Goal: Task Accomplishment & Management: Use online tool/utility

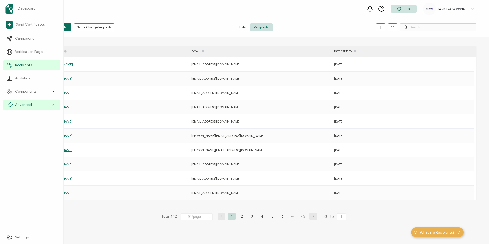
click at [16, 106] on span "Advanced" at bounding box center [23, 104] width 17 height 5
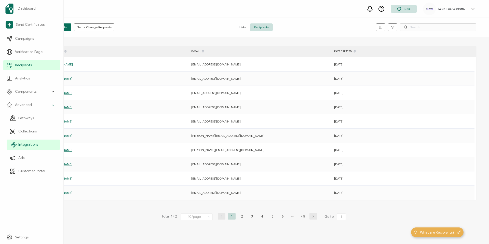
click at [23, 147] on span "Integrations" at bounding box center [28, 144] width 20 height 5
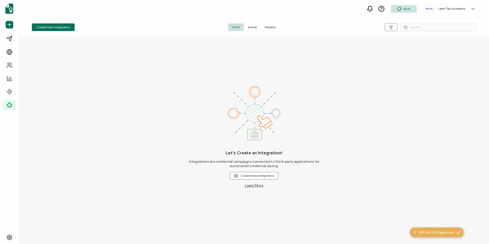
click at [255, 28] on span "Active" at bounding box center [252, 27] width 17 height 8
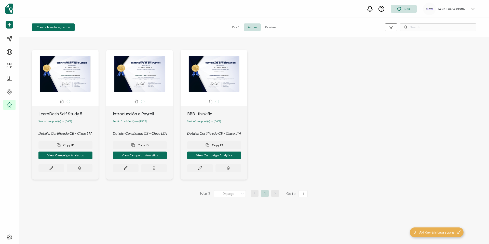
click at [57, 75] on div "The recipient’s full name, which will be automatically filled based on the info…" at bounding box center [65, 74] width 62 height 36
click at [54, 170] on button at bounding box center [51, 168] width 26 height 8
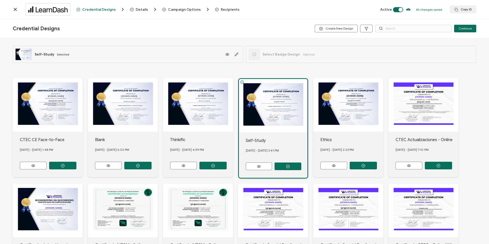
click at [202, 108] on div "The recipient’s full name, which will be automatically filled based on the info…" at bounding box center [198, 105] width 70 height 54
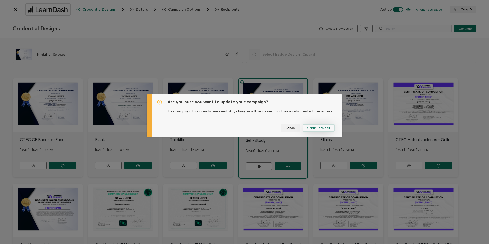
click at [314, 129] on span "Continue to edit" at bounding box center [318, 127] width 23 height 3
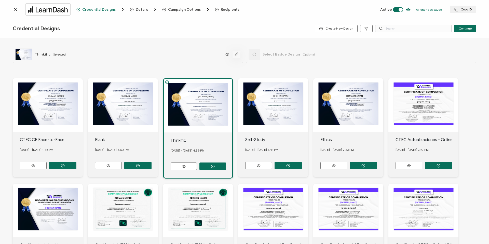
click at [238, 54] on icon "button" at bounding box center [237, 55] width 4 height 4
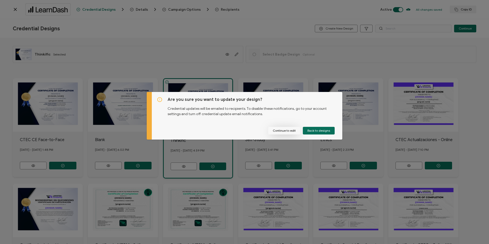
click at [293, 133] on button "Continue to edit" at bounding box center [284, 131] width 32 height 8
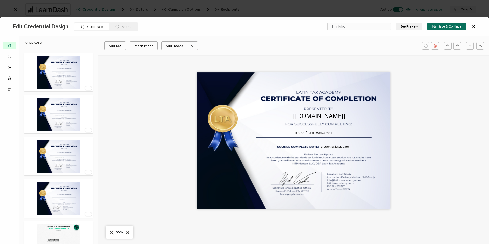
scroll to position [72, 0]
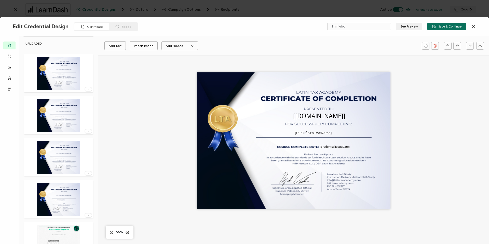
click at [53, 123] on img at bounding box center [58, 115] width 43 height 33
type input "Blank"
click at [53, 123] on img at bounding box center [58, 115] width 43 height 33
click at [55, 160] on img at bounding box center [58, 157] width 43 height 33
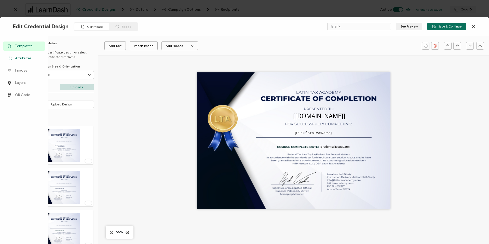
click at [17, 58] on span "Attributes" at bounding box center [23, 58] width 16 height 5
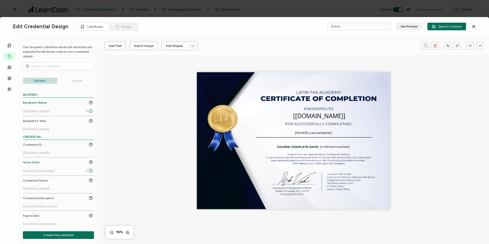
scroll to position [4, 0]
click at [313, 133] on pre "[thinkific.courseName]" at bounding box center [313, 132] width 37 height 5
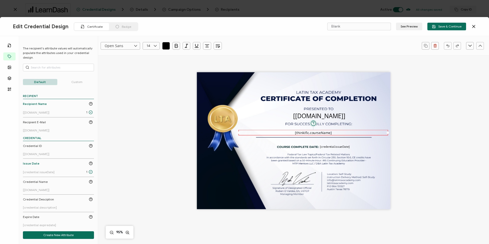
click at [72, 83] on p "Custom" at bounding box center [77, 82] width 34 height 6
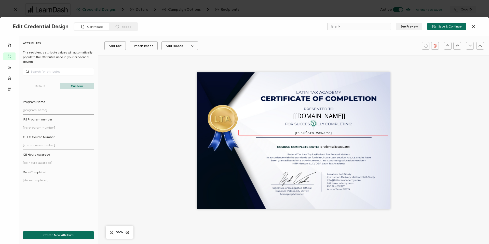
click at [321, 132] on pre "[thinkific.courseName]" at bounding box center [313, 132] width 37 height 5
click at [35, 85] on p "Default" at bounding box center [40, 86] width 34 height 6
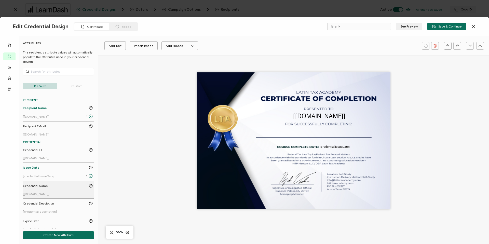
click at [29, 189] on link "Credential Name [[DOMAIN_NAME]]" at bounding box center [58, 190] width 70 height 12
drag, startPoint x: 297, startPoint y: 141, endPoint x: 324, endPoint y: 132, distance: 27.8
click at [324, 132] on pre "[[DOMAIN_NAME]]" at bounding box center [319, 132] width 52 height 8
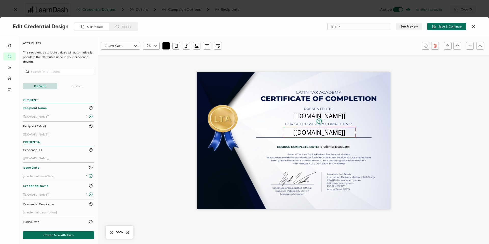
click at [283, 130] on div "The name of the credential, which can be edited during the creation or editing …" at bounding box center [319, 133] width 73 height 10
click at [283, 134] on div "The name of the credential, which can be edited during the creation or editing …" at bounding box center [319, 133] width 73 height 10
click at [355, 133] on div at bounding box center [355, 132] width 3 height 3
drag, startPoint x: 355, startPoint y: 133, endPoint x: 384, endPoint y: 133, distance: 28.8
click at [384, 133] on div "The recipient’s full name, which will be automatically filled based on the info…" at bounding box center [294, 140] width 194 height 137
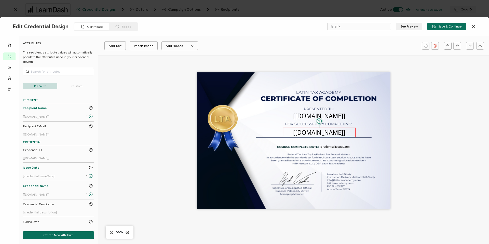
click at [319, 133] on pre "[[DOMAIN_NAME]]" at bounding box center [319, 132] width 52 height 8
drag, startPoint x: 355, startPoint y: 133, endPoint x: 389, endPoint y: 133, distance: 34.4
click at [389, 133] on div "The recipient’s full name, which will be automatically filled based on the info…" at bounding box center [294, 140] width 194 height 137
drag, startPoint x: 283, startPoint y: 133, endPoint x: 246, endPoint y: 134, distance: 37.0
click at [246, 134] on div "The recipient’s full name, which will be automatically filled based on the info…" at bounding box center [294, 140] width 194 height 137
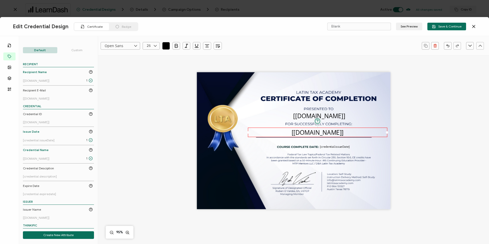
scroll to position [35, 0]
click at [76, 48] on div at bounding box center [58, 40] width 71 height 15
click at [76, 50] on p "Custom" at bounding box center [77, 51] width 34 height 6
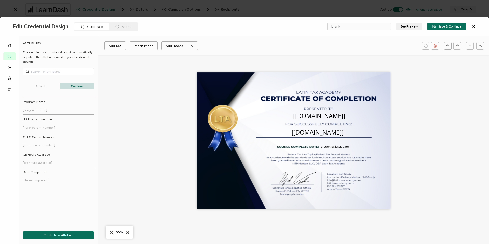
scroll to position [0, 0]
click at [40, 90] on div "ATTRIBUTES The recipient's attribute values will automatically populate the att…" at bounding box center [58, 135] width 79 height 188
click at [39, 87] on p "Default" at bounding box center [40, 86] width 34 height 6
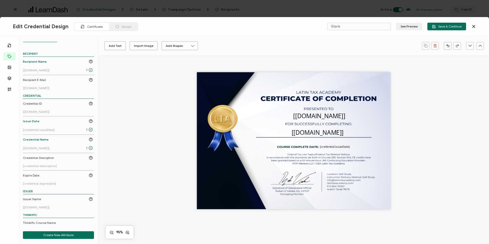
scroll to position [84, 0]
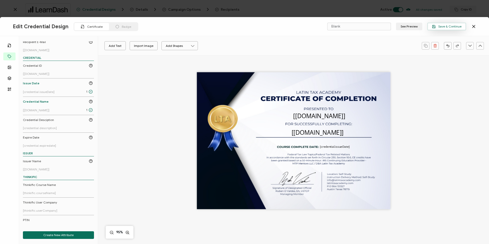
click at [451, 28] on span "Save & Continue" at bounding box center [447, 27] width 30 height 4
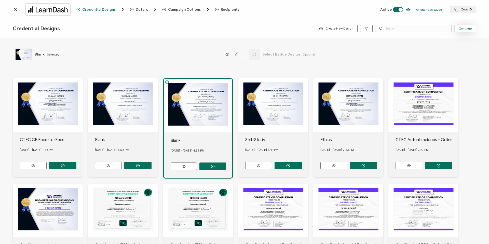
click at [463, 28] on span "Continue" at bounding box center [465, 28] width 13 height 3
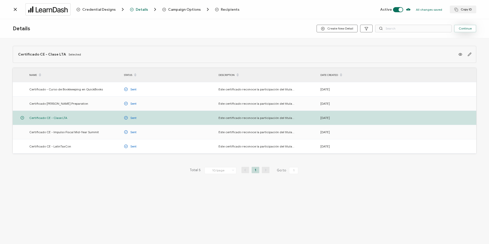
click at [463, 29] on span "Continue" at bounding box center [465, 28] width 13 height 3
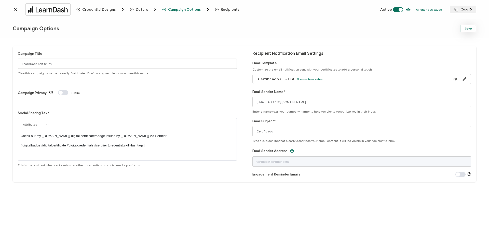
click at [464, 29] on button "Save" at bounding box center [469, 29] width 16 height 8
click at [138, 9] on span "Details" at bounding box center [142, 10] width 12 height 4
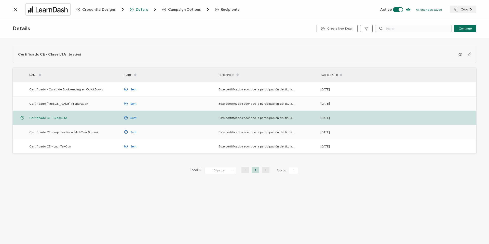
click at [110, 10] on span "Credential Designs" at bounding box center [98, 10] width 33 height 4
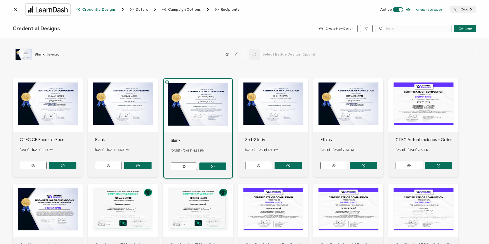
click at [197, 113] on div "The recipient’s full name, which will be automatically filled based on the info…" at bounding box center [198, 106] width 69 height 54
click at [129, 122] on div "The recipient’s full name, which will be automatically filled based on the info…" at bounding box center [123, 105] width 70 height 54
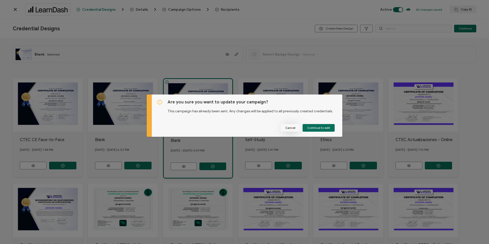
click at [290, 128] on span "Cancel" at bounding box center [290, 127] width 10 height 3
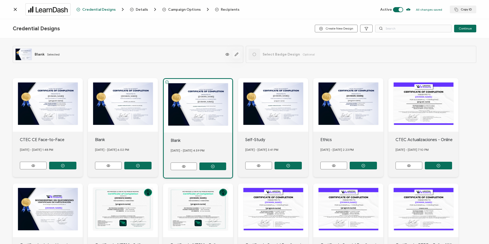
click at [238, 54] on icon "button" at bounding box center [237, 55] width 4 height 4
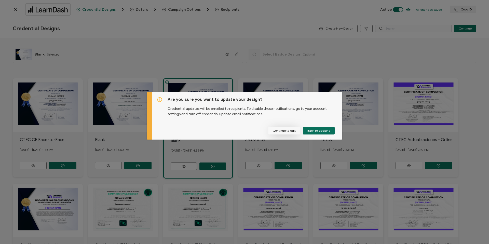
click at [282, 133] on button "Continue to edit" at bounding box center [284, 131] width 32 height 8
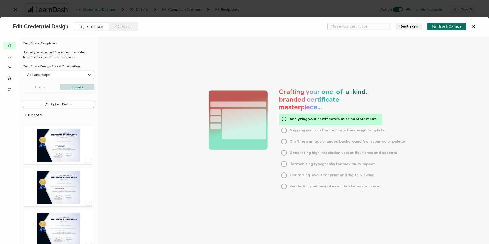
type input "Blank"
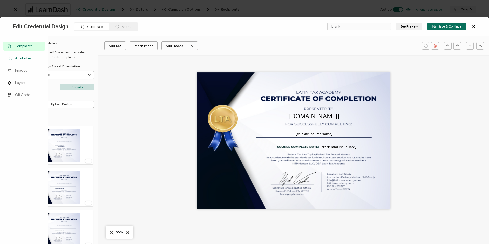
click at [23, 60] on span "Attributes" at bounding box center [23, 58] width 16 height 5
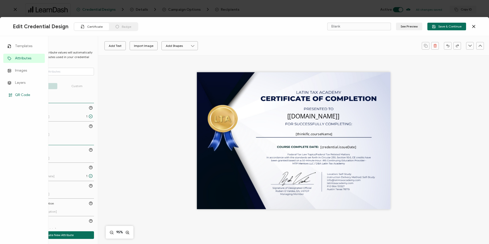
click at [25, 98] on link "QR Code" at bounding box center [24, 94] width 42 height 9
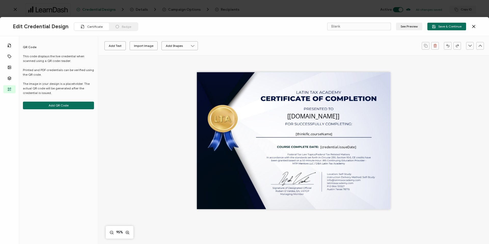
click at [76, 79] on p "This code displays the live credential when scanned using a QR code reader. Pri…" at bounding box center [58, 74] width 71 height 41
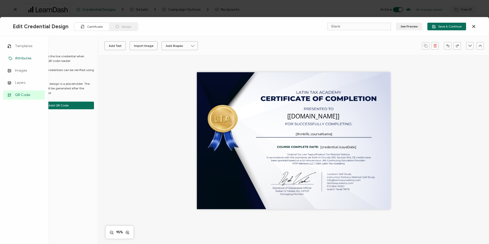
click at [23, 58] on span "Attributes" at bounding box center [23, 58] width 16 height 5
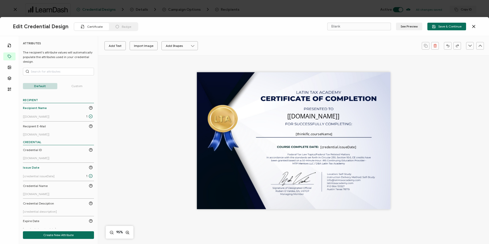
click at [76, 58] on p "The recipient's attribute values will automatically populate the attributes use…" at bounding box center [58, 57] width 71 height 14
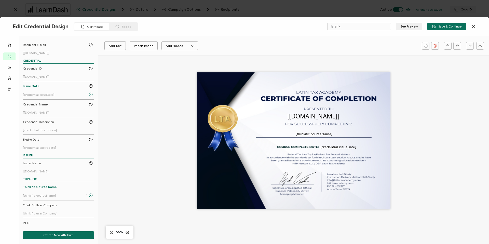
scroll to position [84, 0]
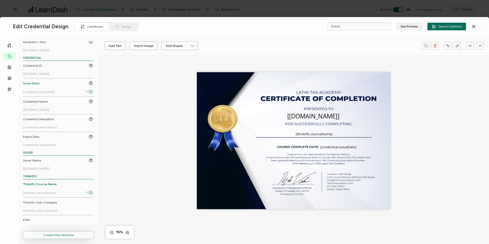
click at [48, 235] on button "Create New Attribute" at bounding box center [58, 235] width 71 height 8
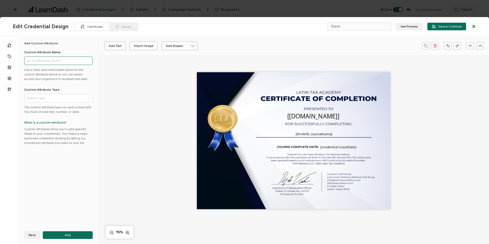
click at [46, 62] on input "text" at bounding box center [58, 61] width 69 height 8
click at [46, 99] on input "text" at bounding box center [58, 98] width 69 height 8
click at [37, 110] on li "Text" at bounding box center [59, 111] width 70 height 9
type input "Text"
click at [41, 63] on input "text" at bounding box center [58, 61] width 69 height 8
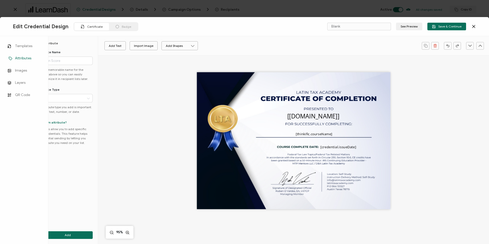
click at [13, 57] on icon at bounding box center [10, 59] width 6 height 4
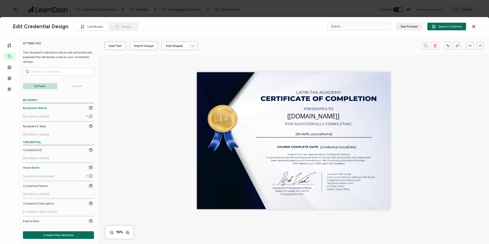
click at [61, 53] on p "The recipient's attribute values will automatically populate the attributes use…" at bounding box center [58, 57] width 71 height 14
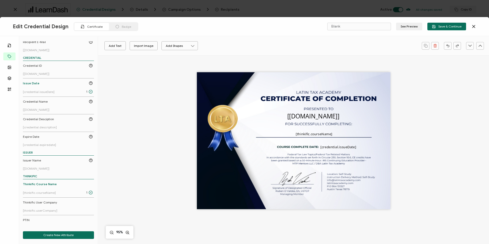
click at [476, 25] on icon at bounding box center [474, 26] width 5 height 5
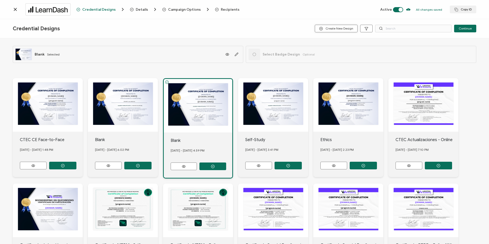
click at [329, 28] on span "Create New Design" at bounding box center [336, 29] width 34 height 4
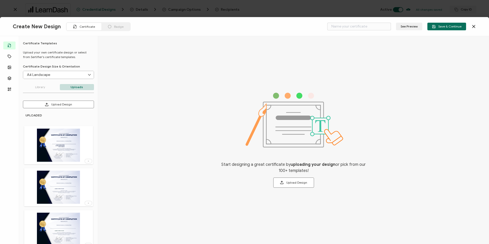
click at [64, 194] on img at bounding box center [58, 187] width 43 height 33
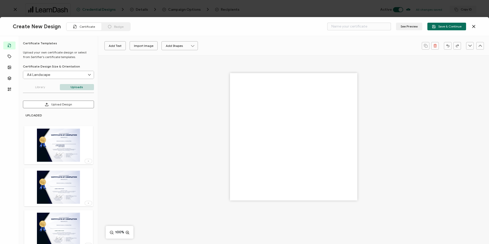
type input "Blank"
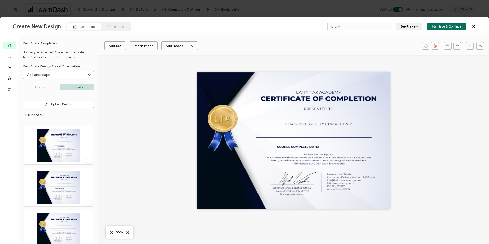
click at [55, 148] on img at bounding box center [58, 145] width 43 height 33
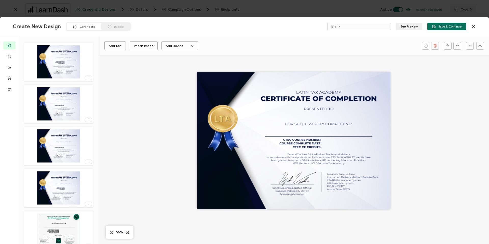
scroll to position [87, 0]
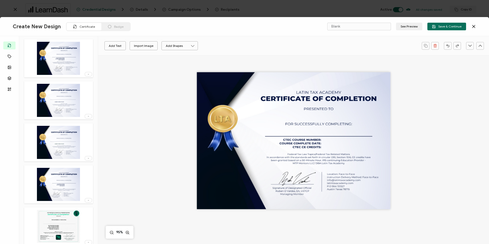
click at [57, 139] on img at bounding box center [58, 142] width 43 height 33
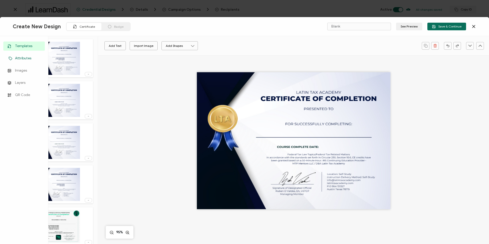
click at [18, 57] on span "Attributes" at bounding box center [23, 58] width 16 height 5
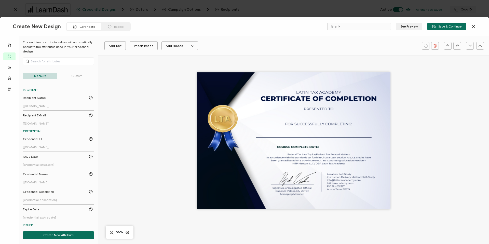
scroll to position [0, 0]
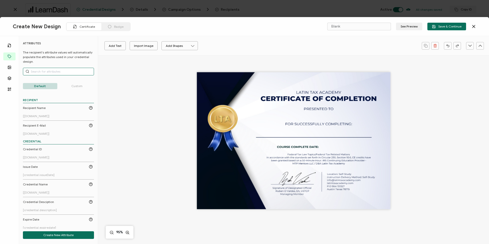
click at [52, 72] on input "text" at bounding box center [58, 72] width 71 height 8
type input "c"
type input "name"
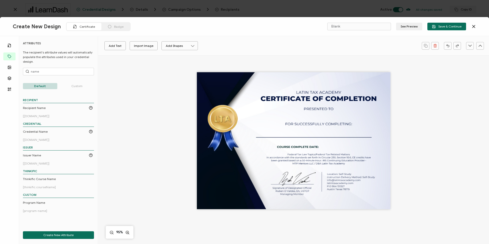
click at [475, 24] on icon at bounding box center [474, 26] width 5 height 5
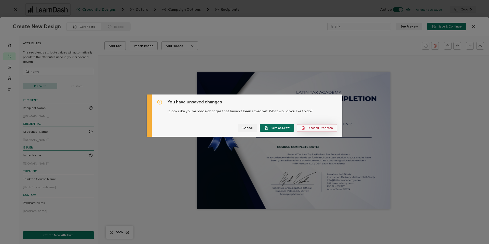
click at [308, 129] on span "Discard Progress" at bounding box center [317, 128] width 31 height 4
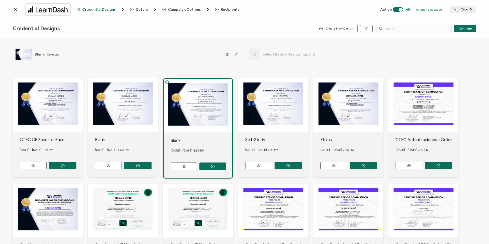
click at [403, 10] on span at bounding box center [398, 9] width 10 height 5
click at [235, 54] on icon "button" at bounding box center [237, 55] width 4 height 4
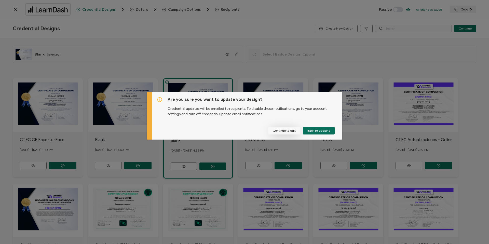
click at [291, 132] on button "Continue to edit" at bounding box center [284, 131] width 32 height 8
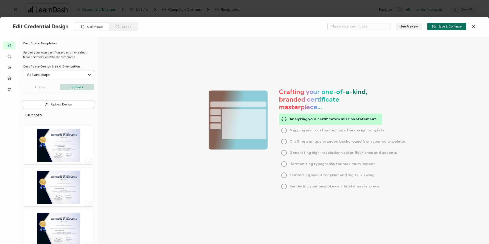
type input "Blank"
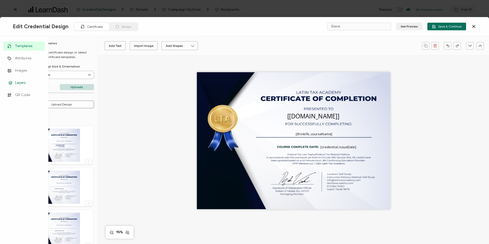
click at [17, 82] on span "Layers" at bounding box center [20, 82] width 10 height 5
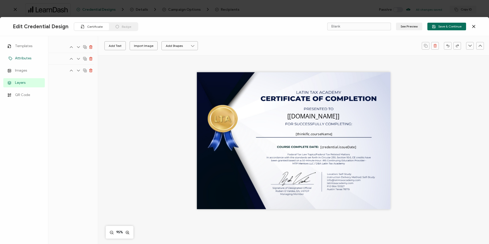
click at [17, 59] on span "Attributes" at bounding box center [23, 58] width 16 height 5
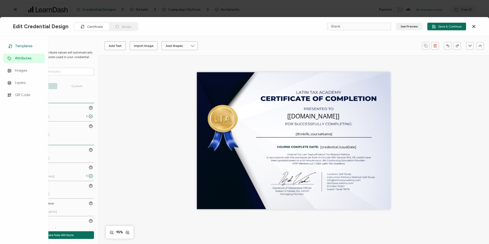
click at [20, 46] on span "Templates" at bounding box center [23, 46] width 17 height 5
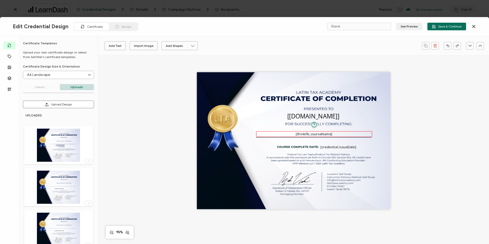
click at [311, 133] on pre "[thinkific.courseName]" at bounding box center [314, 134] width 37 height 5
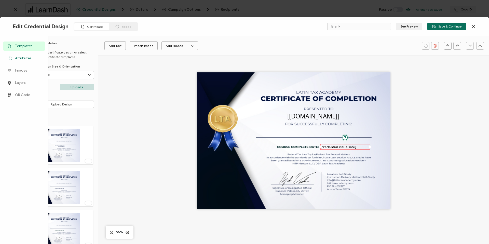
click at [27, 57] on span "Attributes" at bounding box center [23, 58] width 16 height 5
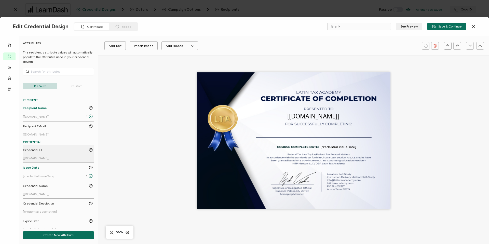
click at [44, 155] on link "Credential ID [[DOMAIN_NAME]]" at bounding box center [58, 154] width 70 height 12
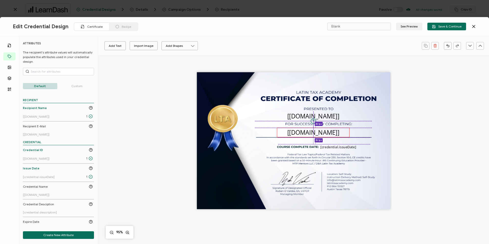
drag, startPoint x: 299, startPoint y: 141, endPoint x: 320, endPoint y: 132, distance: 22.8
click at [320, 132] on pre "[[DOMAIN_NAME]]" at bounding box center [314, 132] width 52 height 8
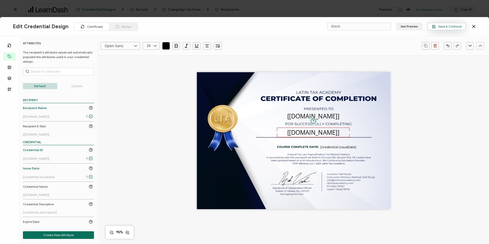
click at [451, 26] on span "Save & Continue" at bounding box center [447, 27] width 30 height 4
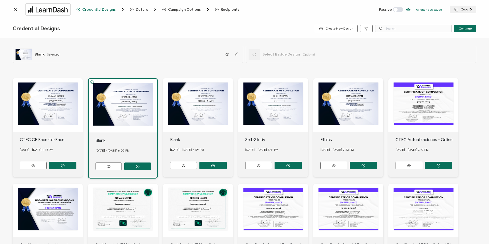
click at [400, 11] on span at bounding box center [398, 9] width 10 height 5
click at [473, 28] on button "Continue" at bounding box center [465, 29] width 22 height 8
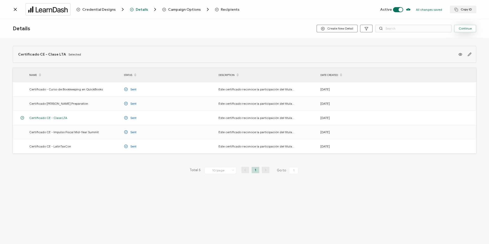
click at [471, 29] on span "Continue" at bounding box center [465, 28] width 13 height 3
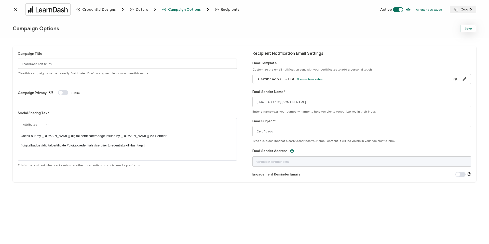
click at [464, 28] on button "Save" at bounding box center [469, 29] width 16 height 8
click at [92, 11] on span "Credential Designs" at bounding box center [98, 10] width 33 height 4
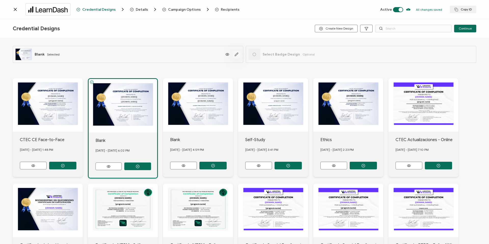
click at [236, 54] on icon "button" at bounding box center [237, 55] width 4 height 4
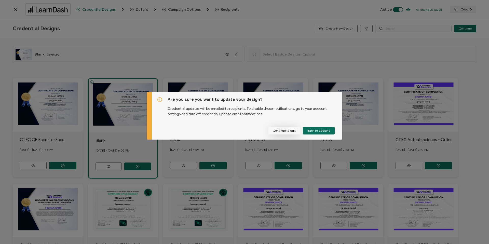
click at [293, 130] on button "Continue to edit" at bounding box center [284, 131] width 32 height 8
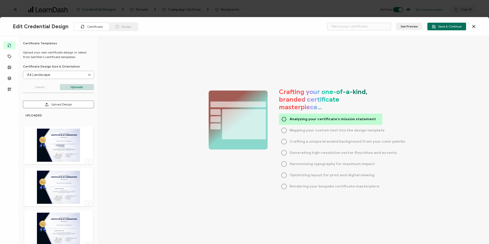
type input "Blank"
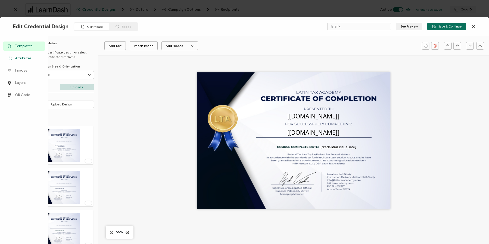
click at [15, 59] on span "Attributes" at bounding box center [23, 58] width 16 height 5
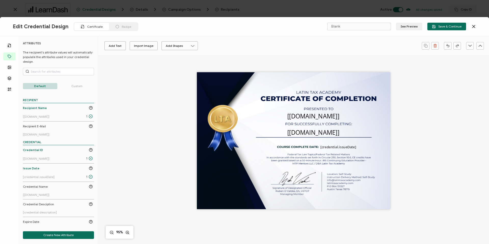
click at [78, 87] on p "Custom" at bounding box center [77, 86] width 34 height 6
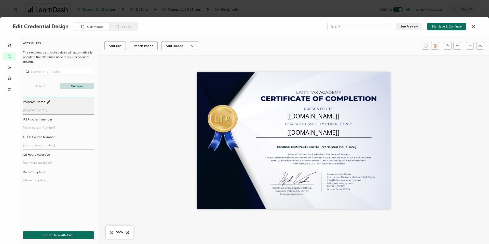
click at [67, 109] on link "Program Name [program-name]" at bounding box center [58, 106] width 70 height 12
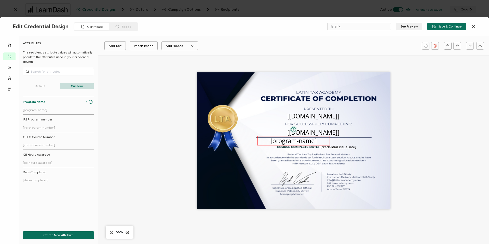
click at [296, 141] on pre "[program-name]" at bounding box center [294, 141] width 46 height 8
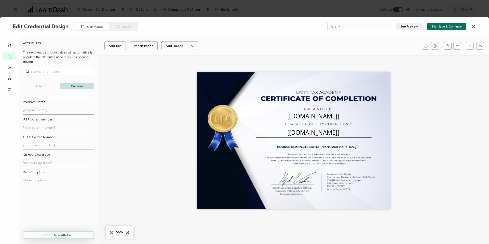
click at [69, 237] on button "Create New Attribute" at bounding box center [58, 235] width 71 height 8
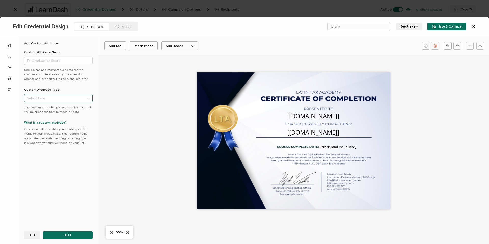
click at [40, 99] on input "text" at bounding box center [58, 98] width 69 height 8
click at [42, 114] on li "Text" at bounding box center [59, 111] width 70 height 9
type input "Text"
click at [41, 63] on input "text" at bounding box center [58, 61] width 69 height 8
type input "Course Name"
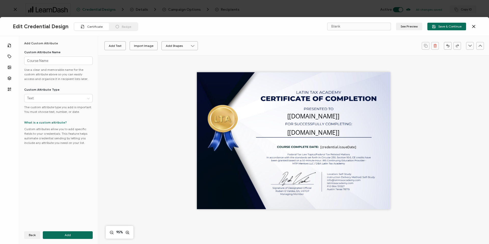
click at [62, 240] on div "Add Custom Attribute Custom Attribute Name Course Name Use a clear and memorabl…" at bounding box center [58, 140] width 79 height 208
click at [62, 238] on button "Add" at bounding box center [68, 235] width 50 height 8
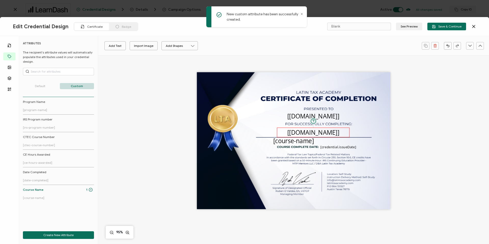
click at [328, 130] on pre "[[DOMAIN_NAME]]" at bounding box center [314, 132] width 52 height 8
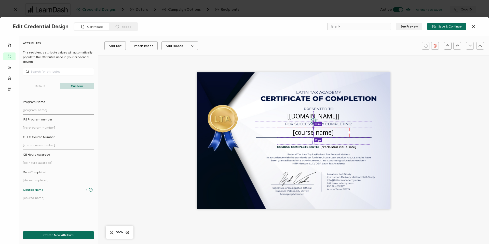
drag, startPoint x: 303, startPoint y: 140, endPoint x: 323, endPoint y: 132, distance: 21.7
click at [323, 132] on pre "[course-name]" at bounding box center [313, 132] width 41 height 8
click at [43, 86] on p "Default" at bounding box center [40, 86] width 34 height 6
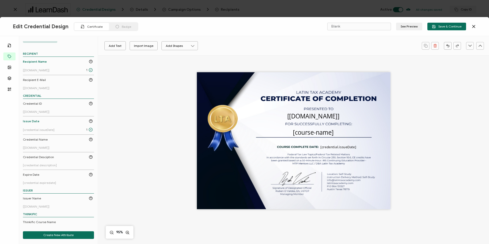
scroll to position [47, 0]
click at [40, 162] on link "Credential Desciption [credential.description]" at bounding box center [58, 160] width 70 height 12
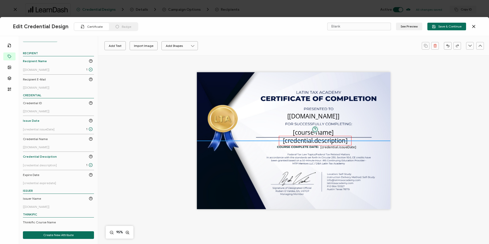
drag, startPoint x: 297, startPoint y: 143, endPoint x: 319, endPoint y: 143, distance: 21.7
click at [319, 143] on pre "[credential.description]" at bounding box center [315, 141] width 65 height 8
click at [410, 28] on button "See Preview" at bounding box center [409, 27] width 26 height 8
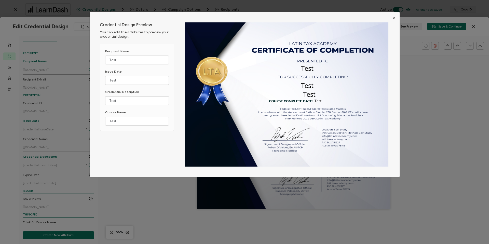
click at [394, 19] on icon "Close" at bounding box center [394, 18] width 4 height 4
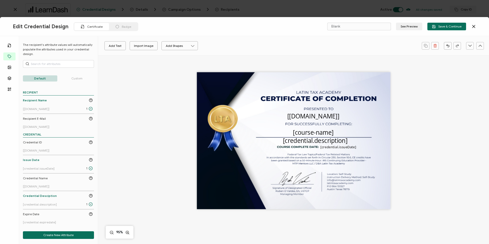
scroll to position [7, 0]
click at [456, 27] on span "Save & Continue" at bounding box center [447, 27] width 30 height 4
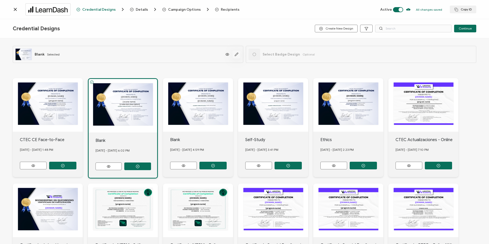
click at [237, 54] on icon "button" at bounding box center [237, 55] width 4 height 4
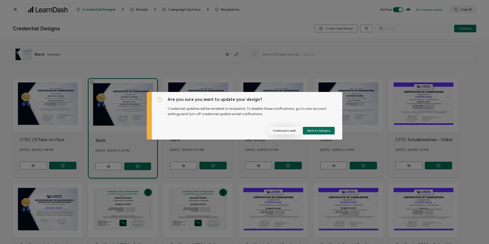
click at [282, 132] on button "Continue to edit" at bounding box center [284, 131] width 32 height 8
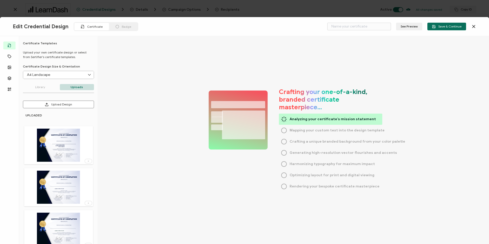
type input "Blank"
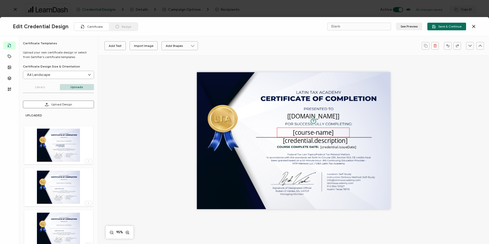
click at [322, 134] on pre "[course-name]" at bounding box center [313, 132] width 41 height 8
click at [323, 138] on pre "[credential.description]" at bounding box center [315, 141] width 65 height 8
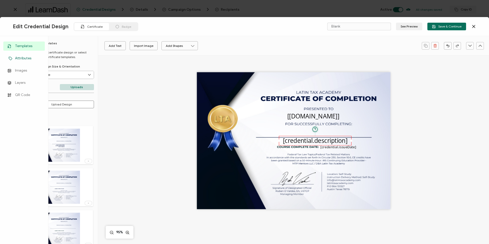
click at [14, 60] on link "Attributes" at bounding box center [24, 58] width 42 height 9
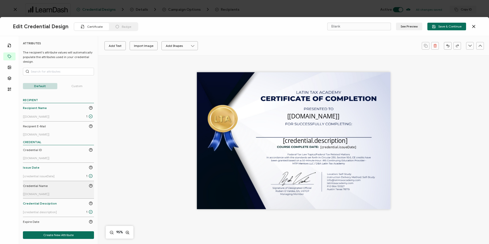
click at [43, 194] on span "[[DOMAIN_NAME]]" at bounding box center [36, 194] width 27 height 4
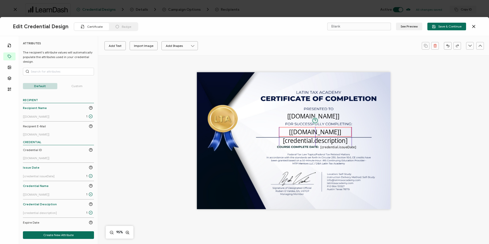
drag, startPoint x: 293, startPoint y: 144, endPoint x: 314, endPoint y: 135, distance: 23.0
click at [314, 135] on pre "[[DOMAIN_NAME]]" at bounding box center [315, 132] width 52 height 8
drag, startPoint x: 351, startPoint y: 132, endPoint x: 382, endPoint y: 134, distance: 31.4
click at [389, 133] on div "The recipient’s full name, which will be automatically filled based on the info…" at bounding box center [294, 140] width 194 height 137
drag, startPoint x: 278, startPoint y: 134, endPoint x: 237, endPoint y: 134, distance: 40.8
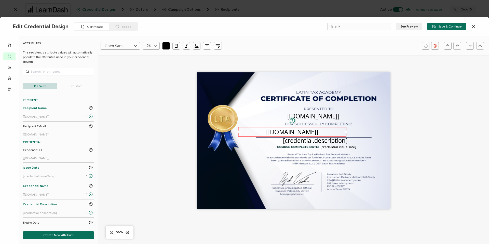
click at [238, 134] on div "The name of the credential, which can be edited during the creation or editing …" at bounding box center [292, 132] width 108 height 10
drag, startPoint x: 345, startPoint y: 132, endPoint x: 391, endPoint y: 133, distance: 45.6
click at [391, 133] on div "The recipient’s full name, which will be automatically filled based on the info…" at bounding box center [294, 149] width 372 height 188
click at [328, 143] on pre "[credential.description]" at bounding box center [315, 141] width 65 height 8
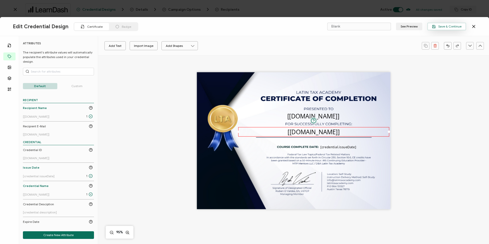
click at [439, 29] on button "Save & Continue" at bounding box center [447, 27] width 39 height 8
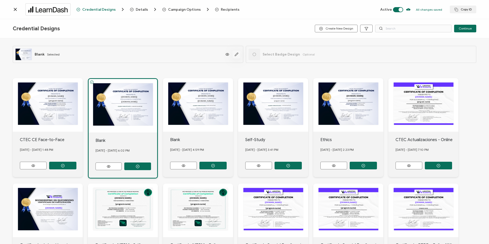
click at [235, 54] on icon "button" at bounding box center [236, 54] width 3 height 3
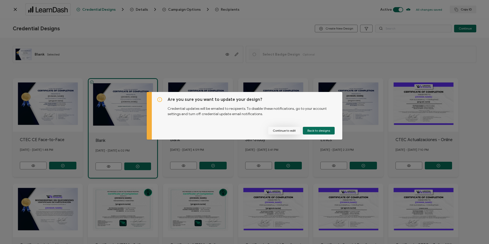
click at [281, 130] on button "Continue to edit" at bounding box center [284, 131] width 32 height 8
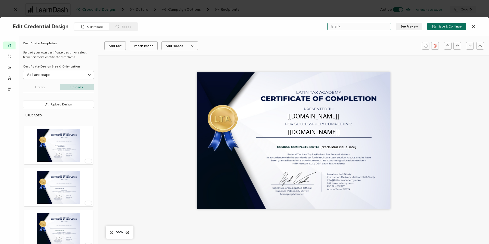
click at [349, 27] on input "Blank" at bounding box center [360, 27] width 64 height 8
type input "LearnDash Self Study 5"
click at [441, 27] on span "Save & Continue" at bounding box center [447, 27] width 30 height 4
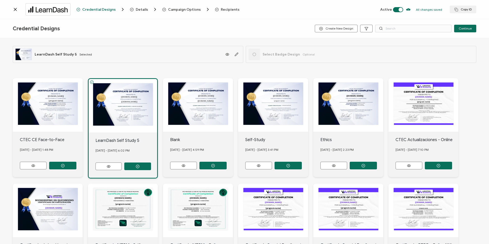
click at [141, 9] on span "Details" at bounding box center [142, 10] width 12 height 4
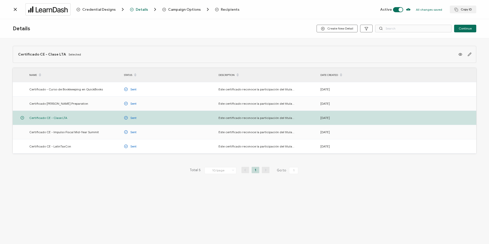
click at [16, 10] on icon at bounding box center [15, 9] width 3 height 3
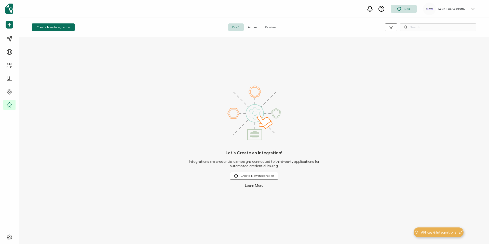
click at [468, 8] on link at bounding box center [472, 8] width 8 height 5
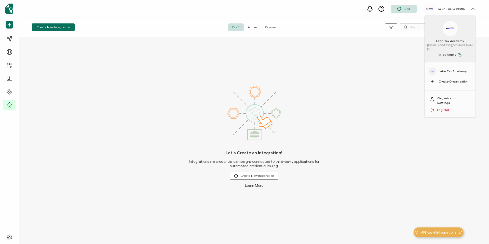
click at [460, 53] on icon at bounding box center [460, 55] width 4 height 4
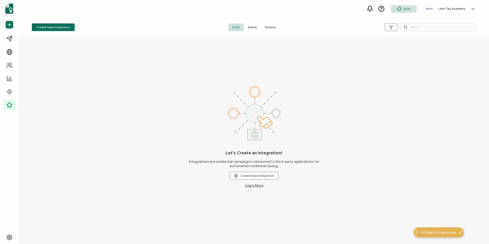
click at [254, 29] on span "Active" at bounding box center [252, 27] width 17 height 8
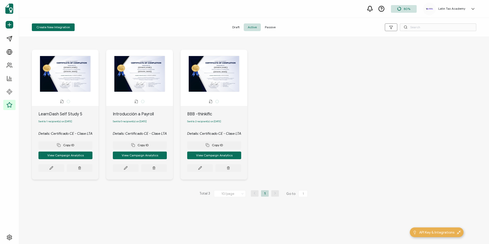
click at [48, 123] on span "Sent to 1 recipient(s) on [DATE]" at bounding box center [55, 121] width 34 height 3
click at [58, 123] on span "Sent to 1 recipient(s) on [DATE]" at bounding box center [55, 121] width 34 height 3
click at [67, 158] on button "View Campaign Analytics" at bounding box center [65, 156] width 54 height 8
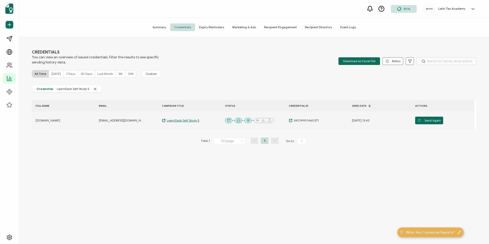
click at [179, 122] on span "LearnDash Self Study 5" at bounding box center [183, 121] width 34 height 4
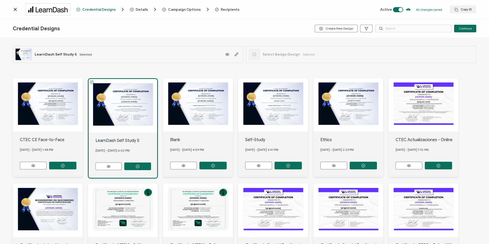
click at [127, 103] on div "The recipient’s full name, which will be automatically filled based on the info…" at bounding box center [123, 106] width 69 height 54
click at [235, 53] on icon "button" at bounding box center [237, 55] width 4 height 4
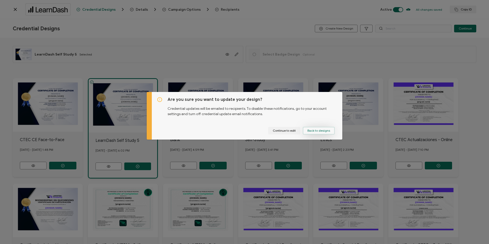
click at [316, 129] on span "Back to designs" at bounding box center [319, 130] width 23 height 3
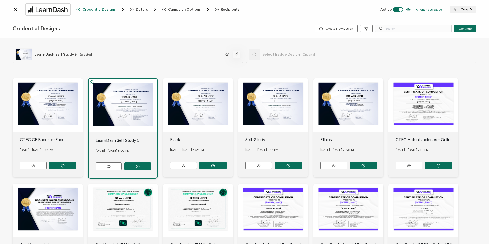
click at [237, 55] on icon "button" at bounding box center [237, 55] width 4 height 4
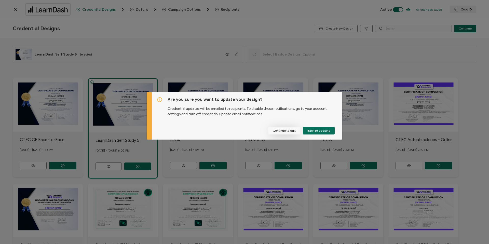
click at [285, 127] on button "Continue to edit" at bounding box center [284, 131] width 32 height 8
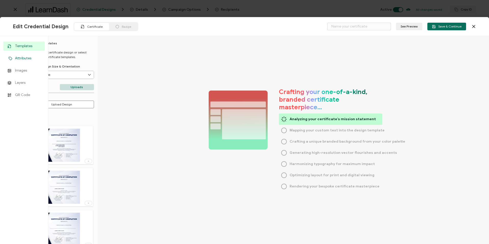
type input "LearnDash Self Study 5"
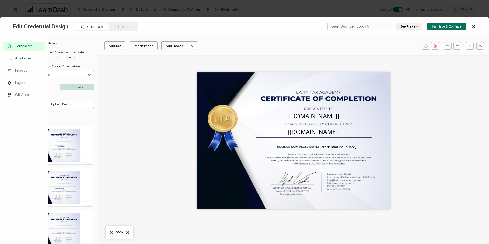
click at [20, 57] on span "Attributes" at bounding box center [23, 58] width 16 height 5
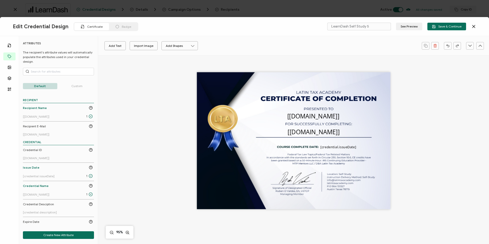
scroll to position [84, 0]
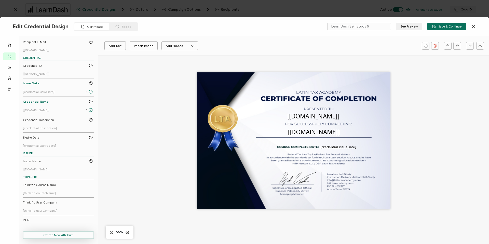
click at [51, 237] on button "Create New Attribute" at bounding box center [58, 235] width 71 height 8
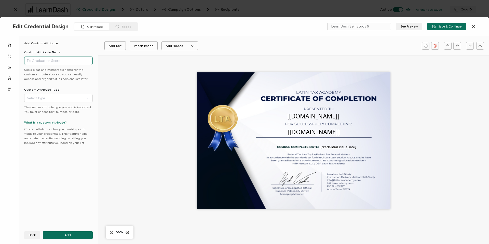
click at [50, 60] on input "text" at bounding box center [58, 61] width 69 height 8
